Goal: Find contact information: Find contact information

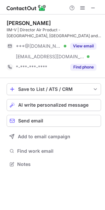
scroll to position [159, 105]
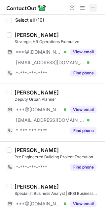
click at [92, 9] on span at bounding box center [92, 7] width 5 height 5
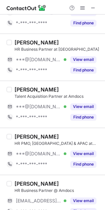
scroll to position [286, 0]
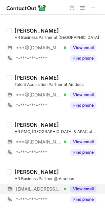
click at [76, 186] on button "View email" at bounding box center [83, 188] width 26 height 7
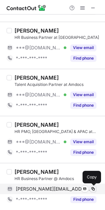
click at [92, 189] on span at bounding box center [92, 188] width 5 height 5
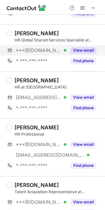
scroll to position [72, 0]
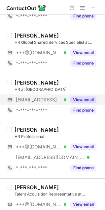
click at [79, 99] on button "View email" at bounding box center [83, 99] width 26 height 7
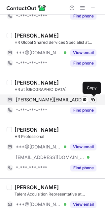
click at [94, 100] on span at bounding box center [92, 99] width 5 height 5
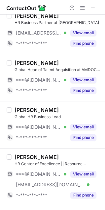
scroll to position [0, 0]
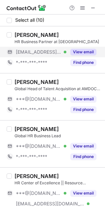
click at [85, 51] on button "View email" at bounding box center [83, 52] width 26 height 7
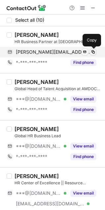
click at [95, 52] on span at bounding box center [92, 51] width 5 height 5
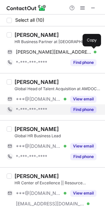
click at [78, 110] on button "Find phone" at bounding box center [83, 109] width 26 height 7
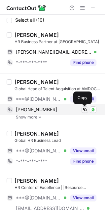
click at [84, 108] on span at bounding box center [84, 109] width 5 height 5
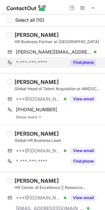
click at [76, 62] on button "Find phone" at bounding box center [83, 62] width 26 height 7
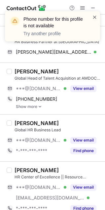
click at [92, 17] on span at bounding box center [94, 17] width 5 height 7
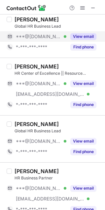
scroll to position [103, 0]
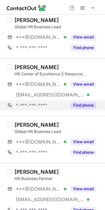
click at [78, 106] on button "Find phone" at bounding box center [83, 105] width 26 height 7
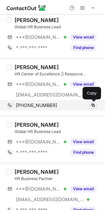
click at [92, 105] on span at bounding box center [92, 105] width 5 height 5
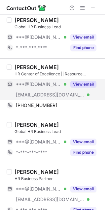
click at [80, 83] on button "View email" at bounding box center [83, 84] width 26 height 7
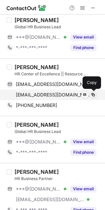
click at [92, 96] on span at bounding box center [92, 94] width 5 height 5
